Goal: Transaction & Acquisition: Obtain resource

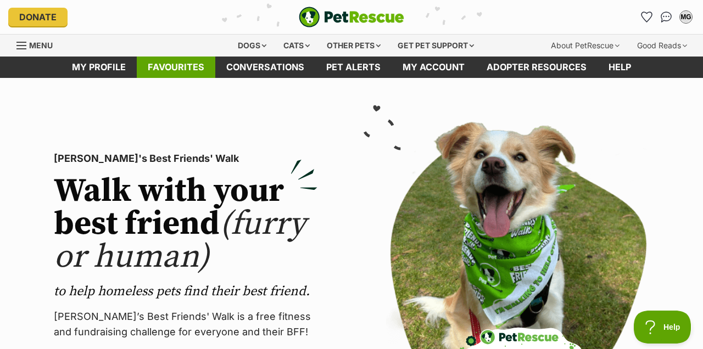
click at [189, 61] on link "Favourites" at bounding box center [176, 67] width 79 height 21
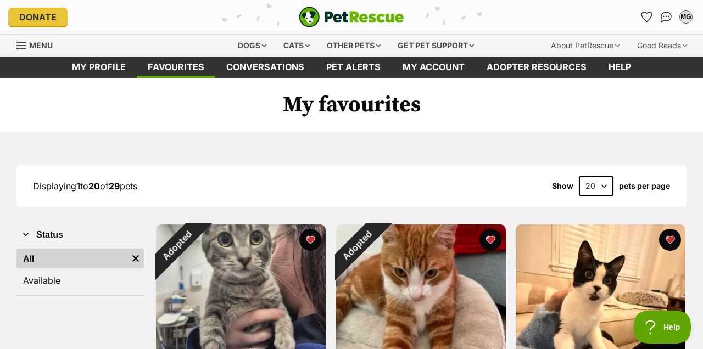
select select "40"
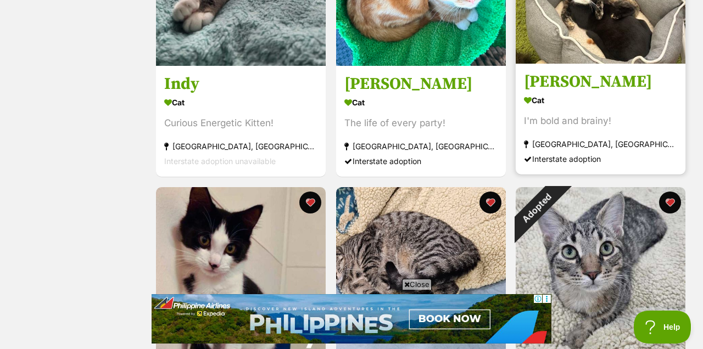
scroll to position [1205, 0]
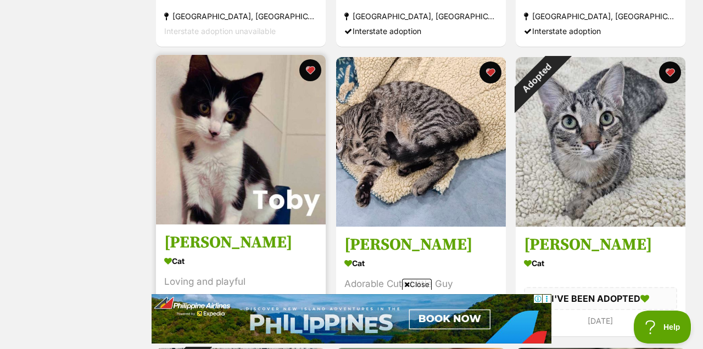
scroll to position [1333, 0]
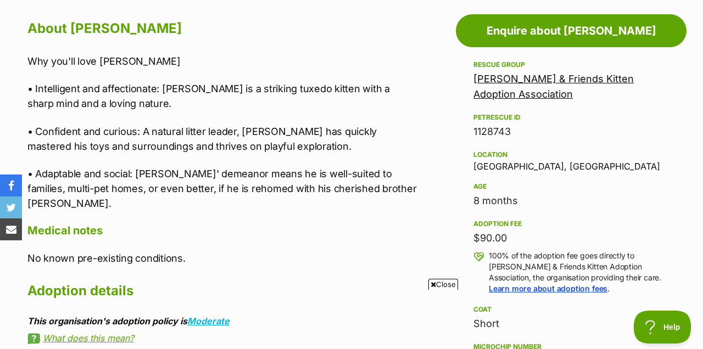
click at [499, 73] on link "[PERSON_NAME] & Friends Kitten Adoption Association" at bounding box center [553, 86] width 160 height 27
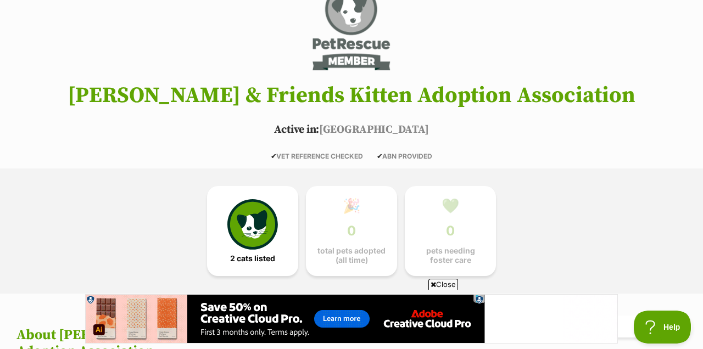
scroll to position [124, 0]
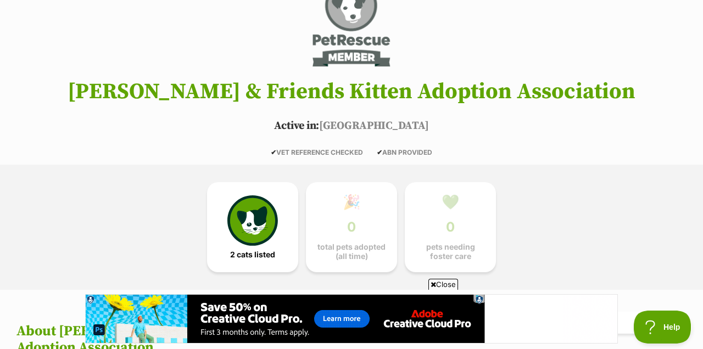
click at [436, 282] on span "Close" at bounding box center [443, 284] width 30 height 11
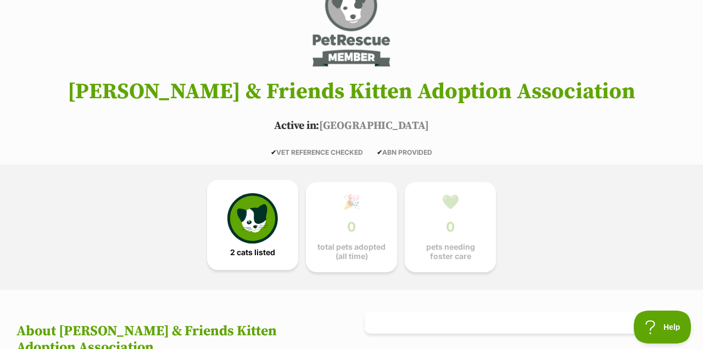
click at [276, 231] on img at bounding box center [252, 218] width 51 height 51
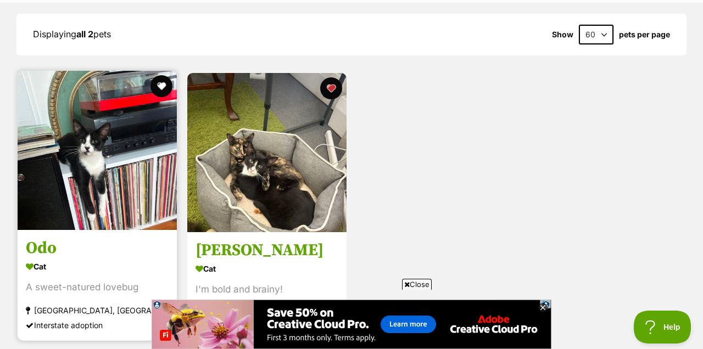
click at [119, 140] on img at bounding box center [97, 150] width 159 height 159
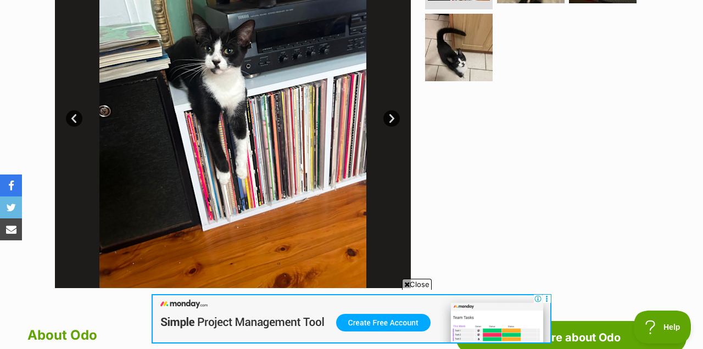
click at [393, 121] on link "Next" at bounding box center [391, 118] width 16 height 16
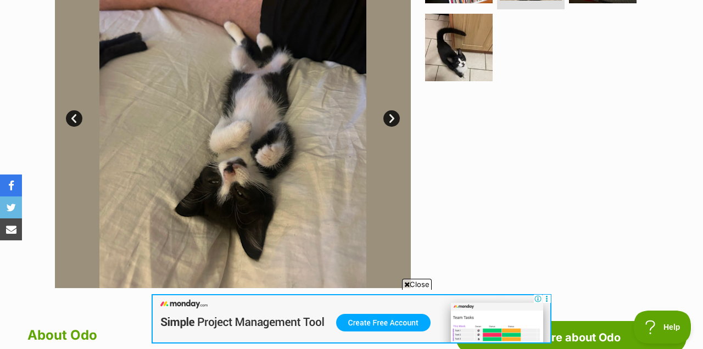
click at [393, 121] on link "Next" at bounding box center [391, 118] width 16 height 16
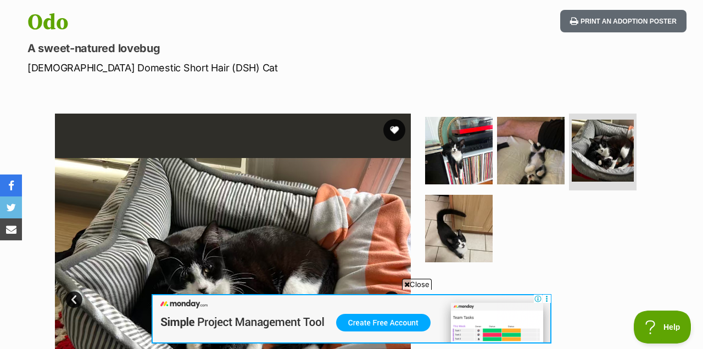
scroll to position [54, 0]
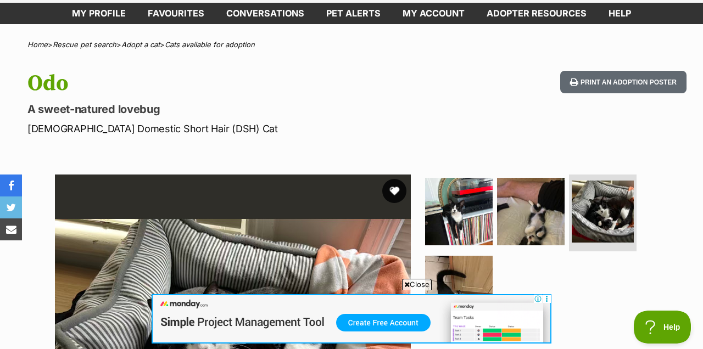
click at [396, 190] on button "favourite" at bounding box center [394, 191] width 24 height 24
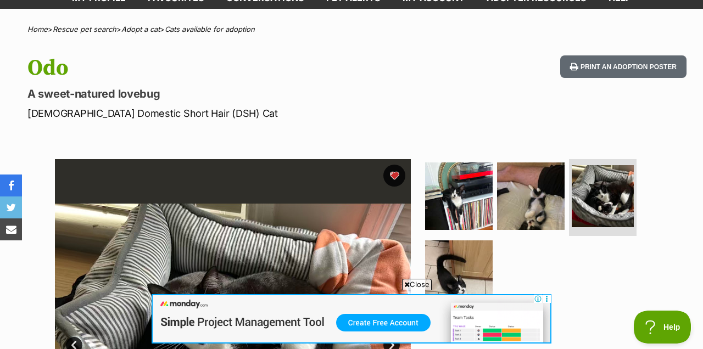
scroll to position [70, 0]
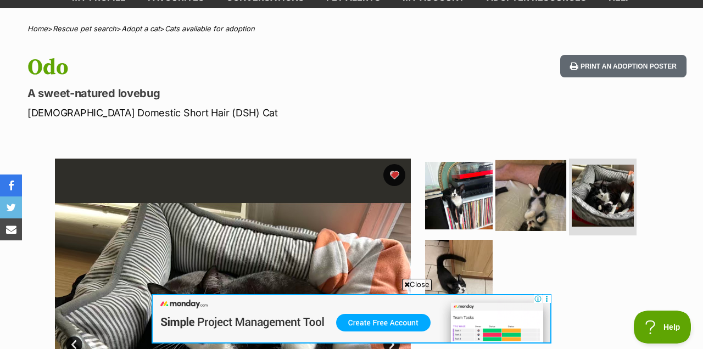
click at [524, 191] on img at bounding box center [530, 195] width 71 height 71
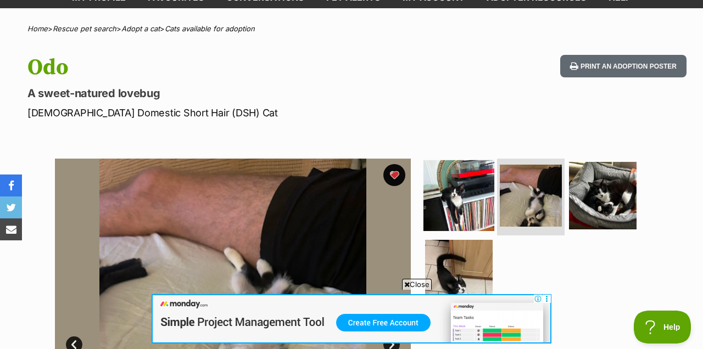
click at [453, 186] on img at bounding box center [458, 195] width 71 height 71
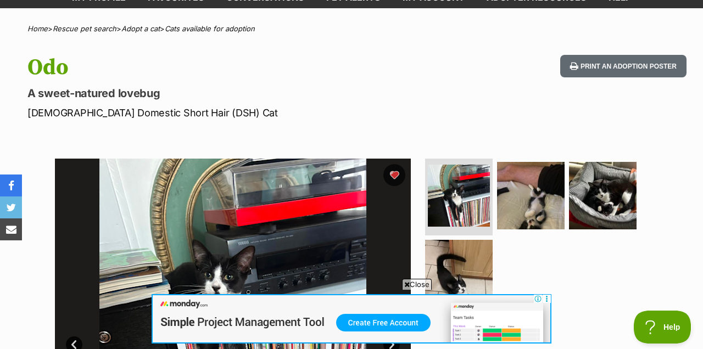
click at [425, 90] on p "A sweet-natured lovebug" at bounding box center [228, 93] width 402 height 15
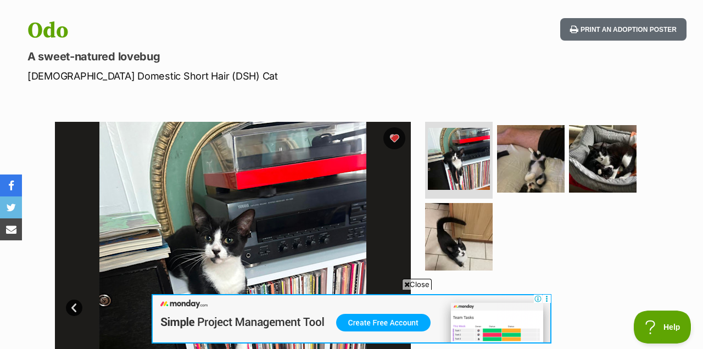
scroll to position [117, 0]
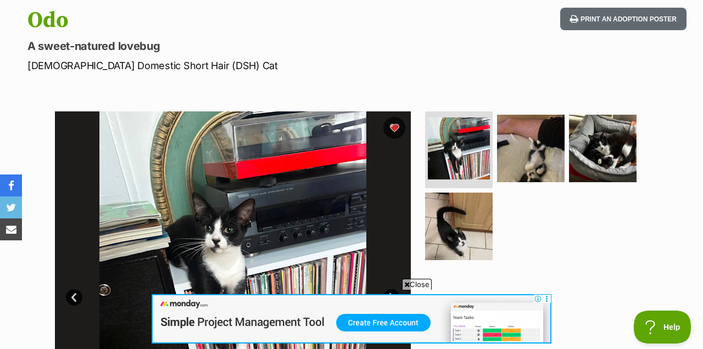
click at [413, 283] on span "Close" at bounding box center [417, 284] width 30 height 11
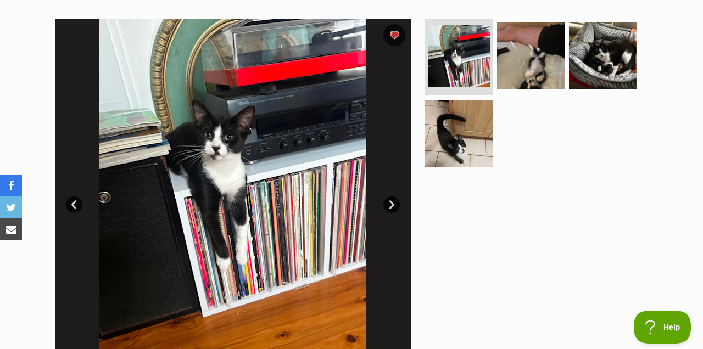
scroll to position [232, 0]
